Goal: Transaction & Acquisition: Purchase product/service

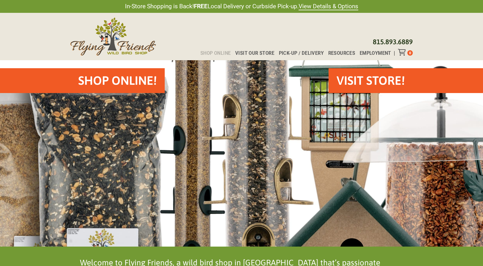
click at [224, 52] on span "Shop Online" at bounding box center [215, 53] width 30 height 5
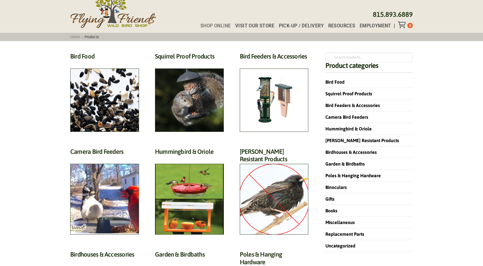
scroll to position [29, 0]
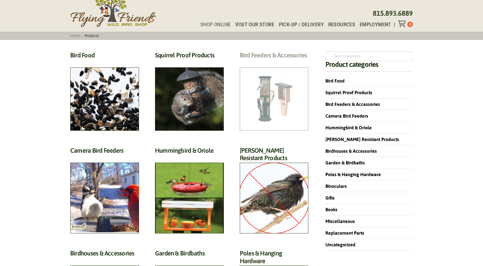
click at [272, 62] on h2 "Bird Feeders & Accessories (172)" at bounding box center [274, 56] width 69 height 11
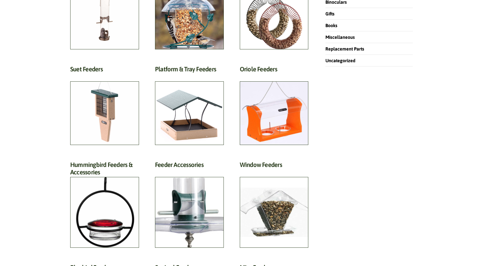
scroll to position [228, 0]
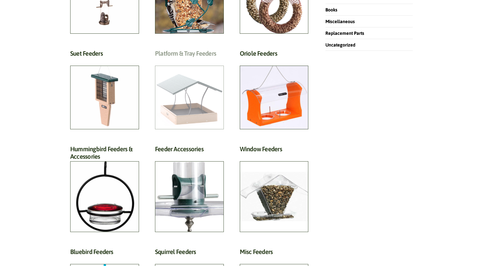
click at [192, 60] on h2 "Platform & Tray Feeders (32)" at bounding box center [189, 55] width 69 height 11
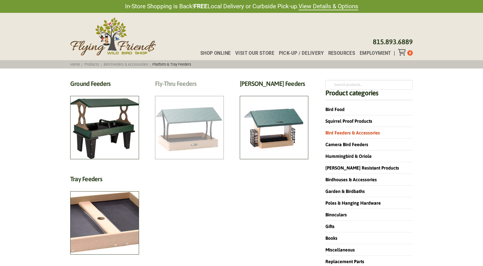
click at [196, 91] on h2 "Fly-Thru Feeders (6)" at bounding box center [189, 85] width 69 height 11
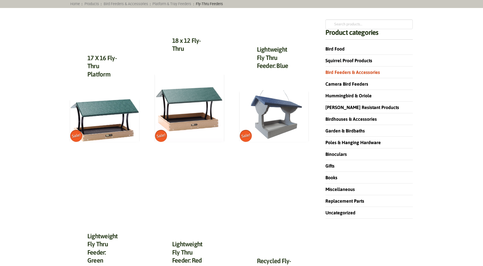
scroll to position [57, 0]
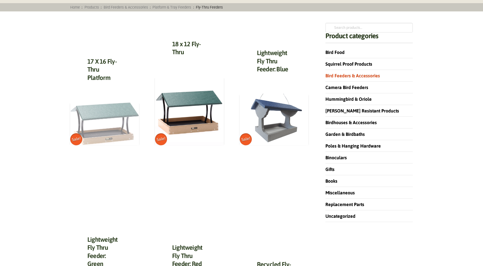
click at [121, 103] on img at bounding box center [104, 123] width 69 height 43
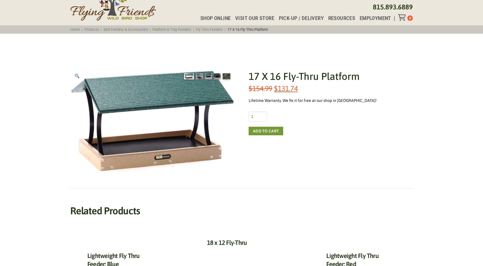
scroll to position [29, 0]
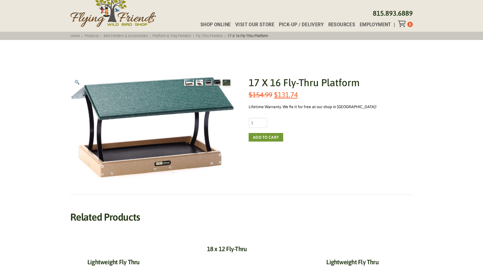
click at [200, 82] on img at bounding box center [199, 83] width 7 height 6
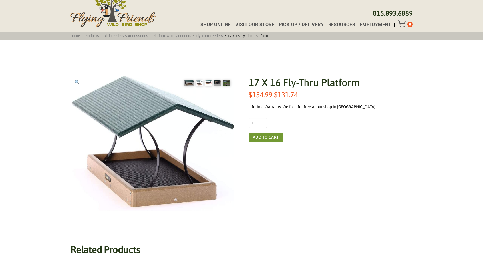
click at [210, 81] on img at bounding box center [208, 83] width 7 height 6
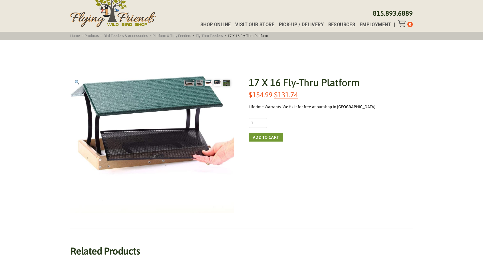
click at [217, 81] on img at bounding box center [217, 83] width 7 height 6
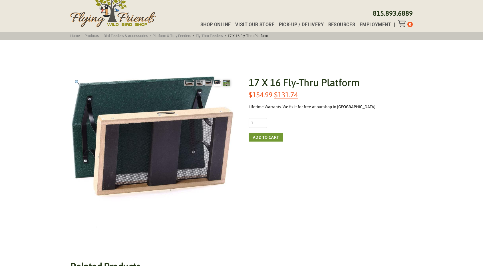
click at [226, 83] on img at bounding box center [227, 83] width 8 height 6
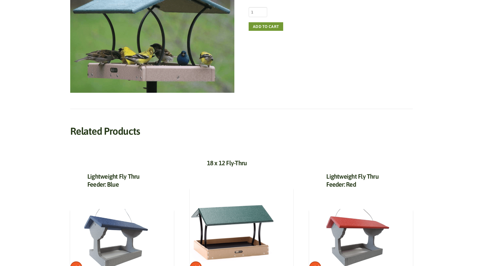
scroll to position [0, 0]
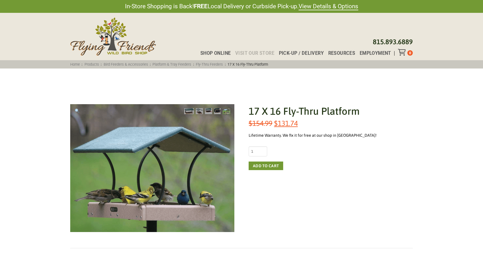
click at [261, 52] on span "Visit Our Store" at bounding box center [254, 53] width 39 height 5
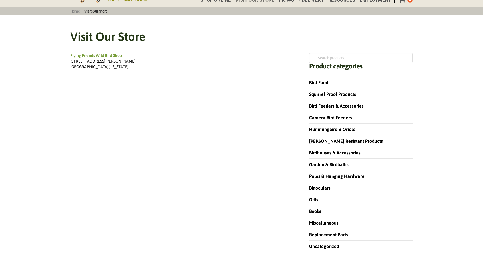
scroll to position [57, 0]
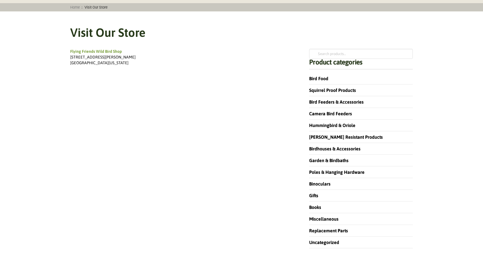
click at [227, 206] on div "Flying Friends Wild Bird Shop 435 Angela Lane #17 Crystal Lake, Illinois 60014" at bounding box center [181, 148] width 223 height 199
click at [322, 100] on link "Bird Feeders & Accessories" at bounding box center [337, 101] width 57 height 5
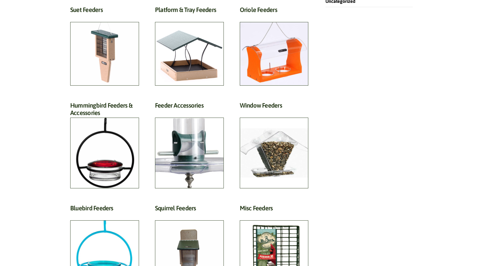
scroll to position [257, 0]
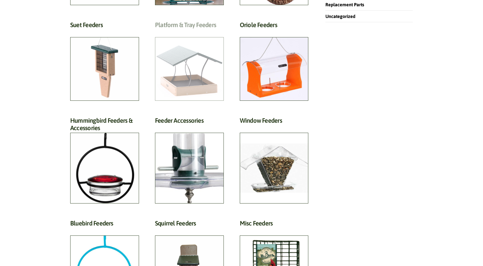
click at [200, 32] on h2 "Platform & Tray Feeders (32)" at bounding box center [189, 26] width 69 height 11
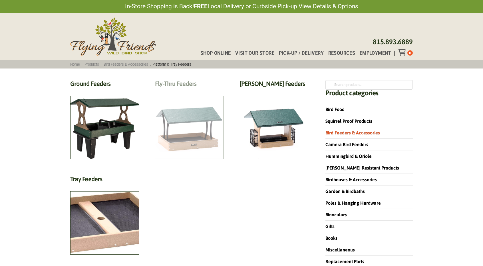
click at [189, 91] on h2 "Fly-Thru Feeders (6)" at bounding box center [189, 85] width 69 height 11
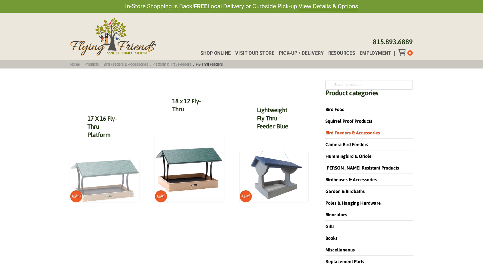
click at [109, 167] on img at bounding box center [104, 180] width 69 height 43
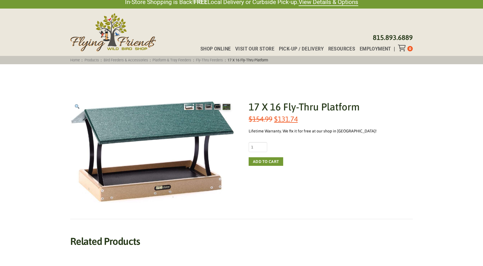
scroll to position [0, 0]
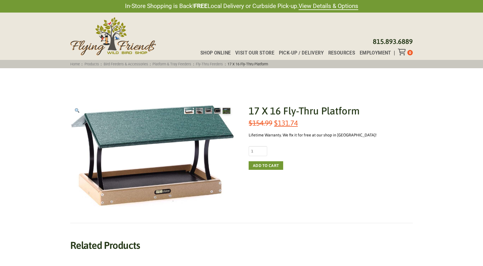
click at [187, 112] on img at bounding box center [188, 111] width 9 height 6
drag, startPoint x: 196, startPoint y: 110, endPoint x: 199, endPoint y: 110, distance: 3.2
click at [198, 110] on img at bounding box center [199, 111] width 7 height 6
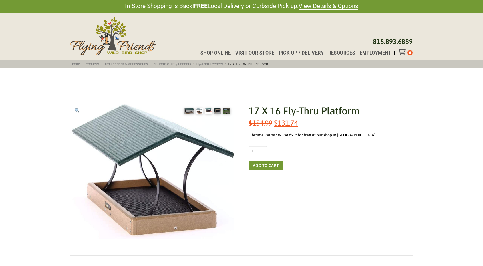
click at [208, 111] on img at bounding box center [208, 111] width 7 height 6
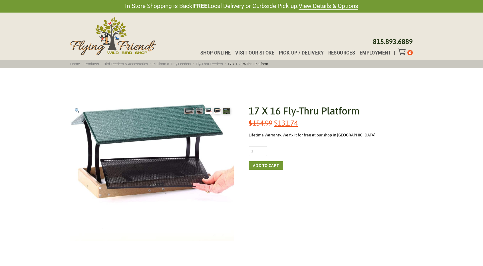
click at [218, 110] on img at bounding box center [217, 111] width 7 height 6
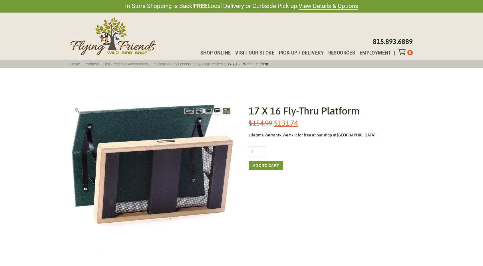
click at [228, 111] on img at bounding box center [227, 111] width 8 height 6
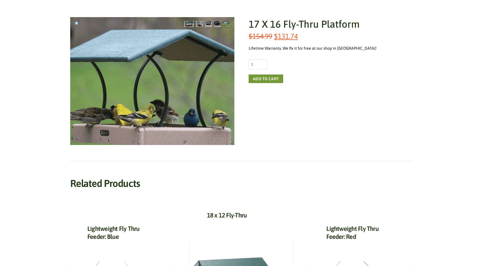
scroll to position [29, 0]
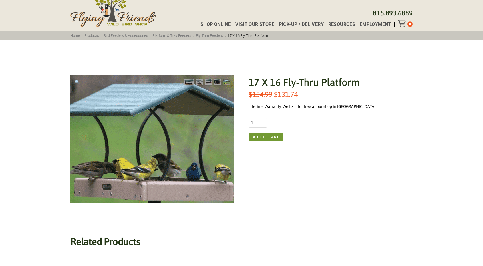
click at [141, 156] on img at bounding box center [155, 135] width 206 height 160
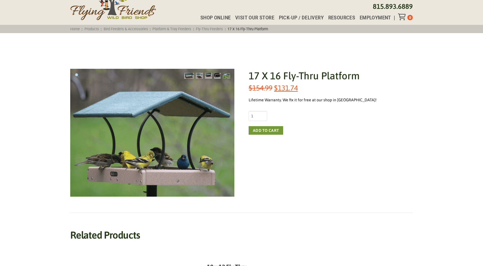
scroll to position [0, 0]
